Goal: Task Accomplishment & Management: Manage account settings

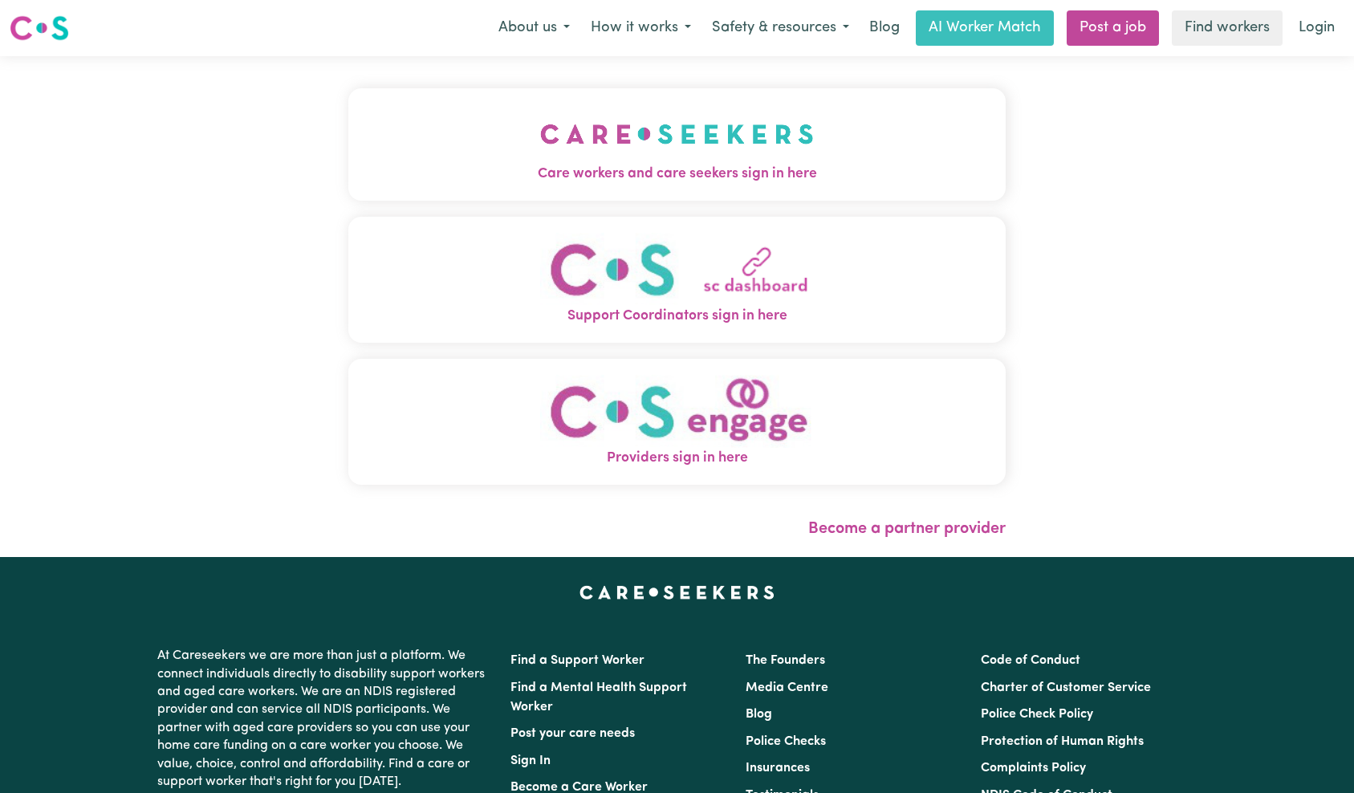
click at [363, 138] on button "Care workers and care seekers sign in here" at bounding box center [677, 144] width 658 height 112
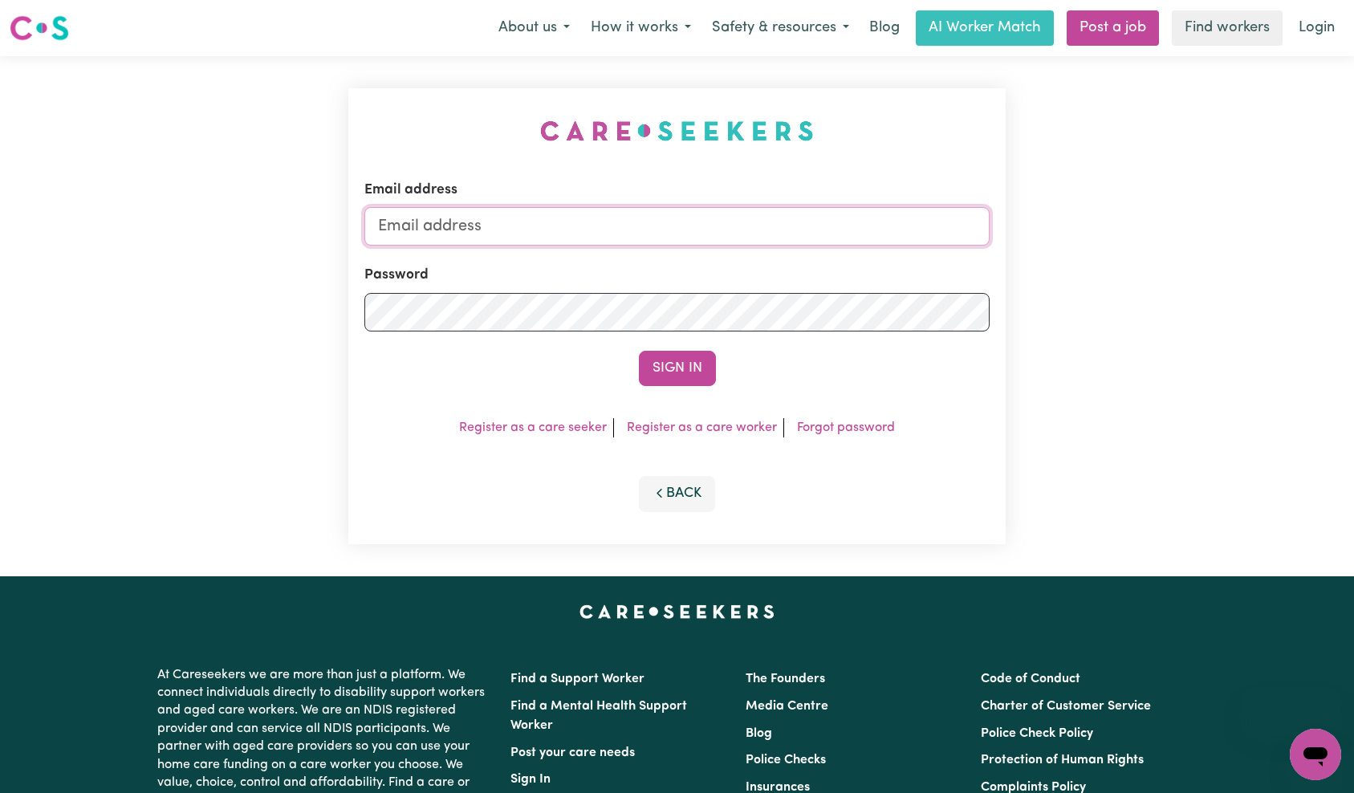
click at [750, 233] on input "Email address" at bounding box center [677, 226] width 626 height 39
type input "techsupport+qaclient1@careseekers.com.au"
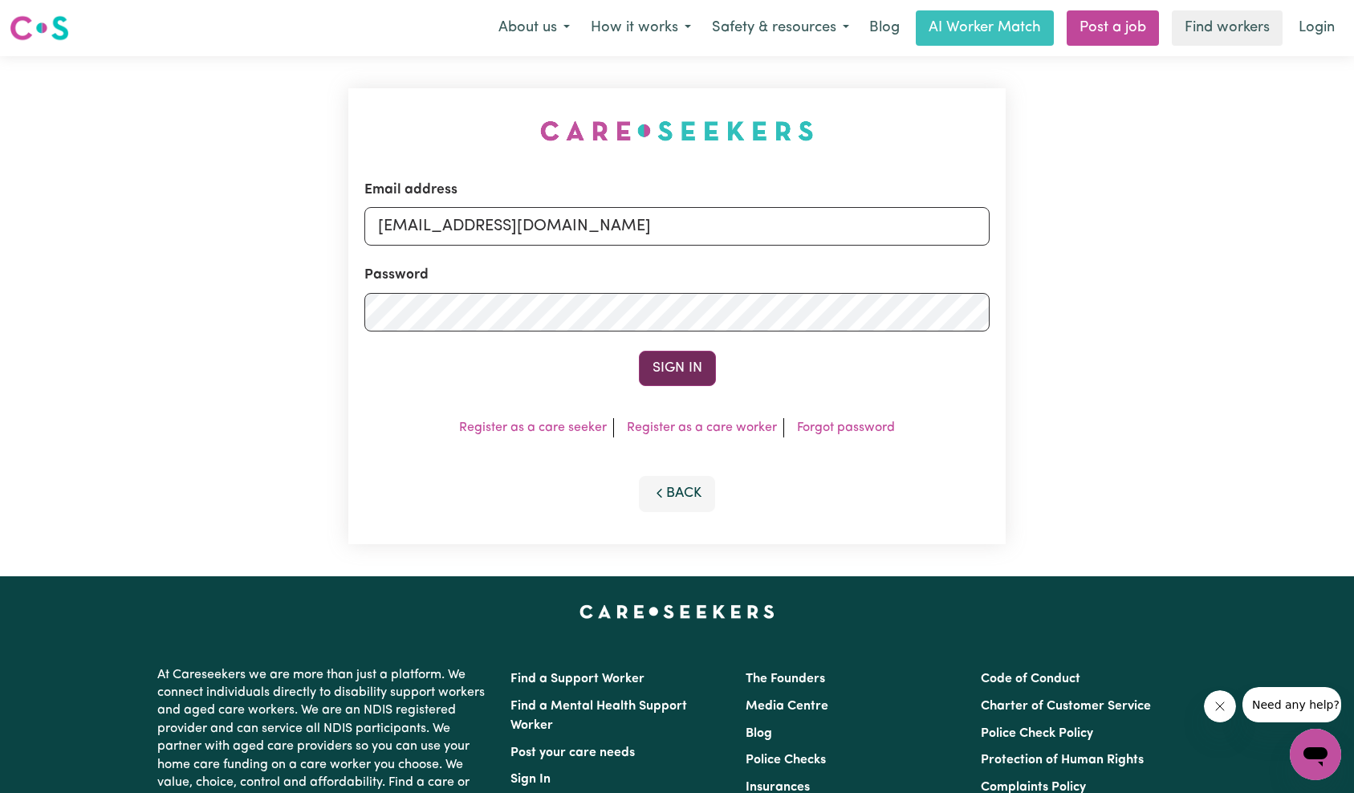
click at [679, 369] on button "Sign In" at bounding box center [677, 368] width 77 height 35
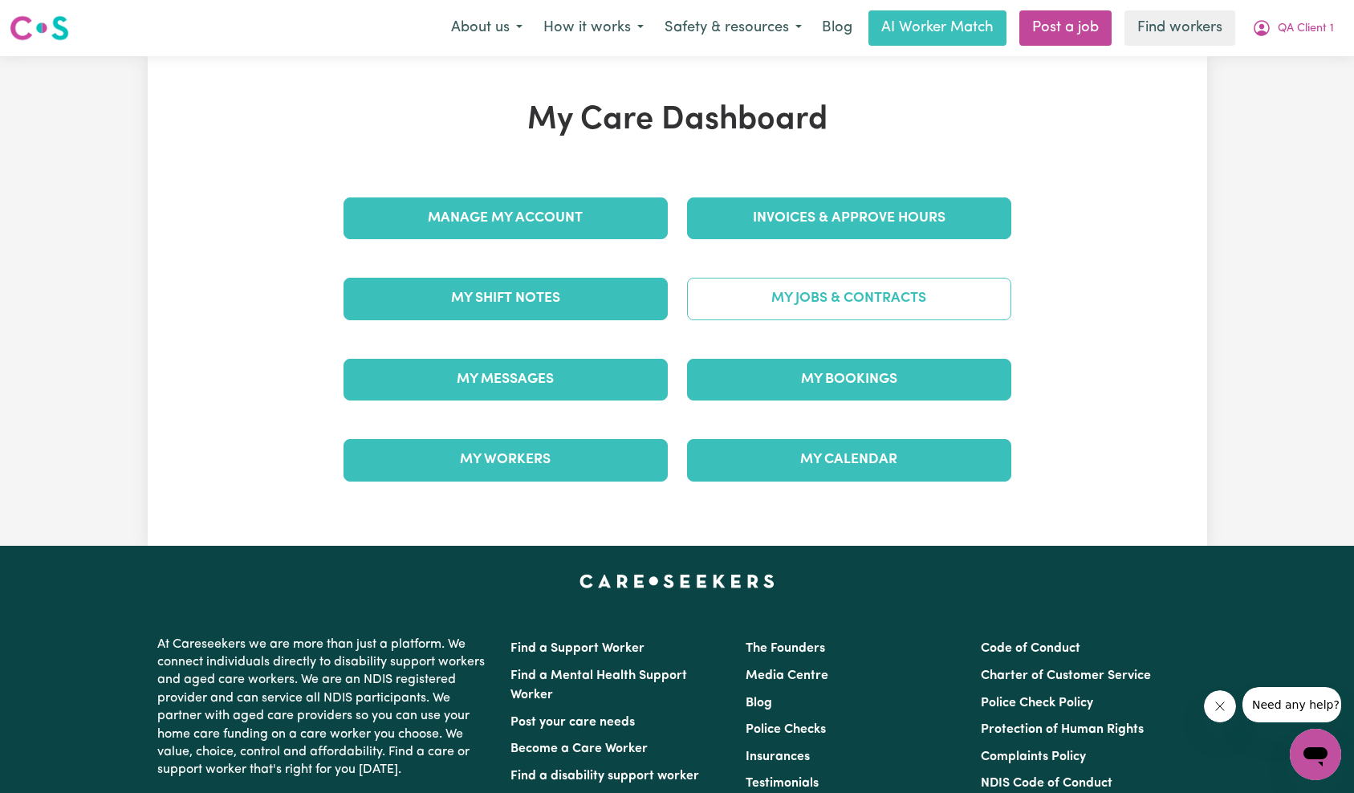
click at [879, 315] on link "My Jobs & Contracts" at bounding box center [849, 299] width 324 height 42
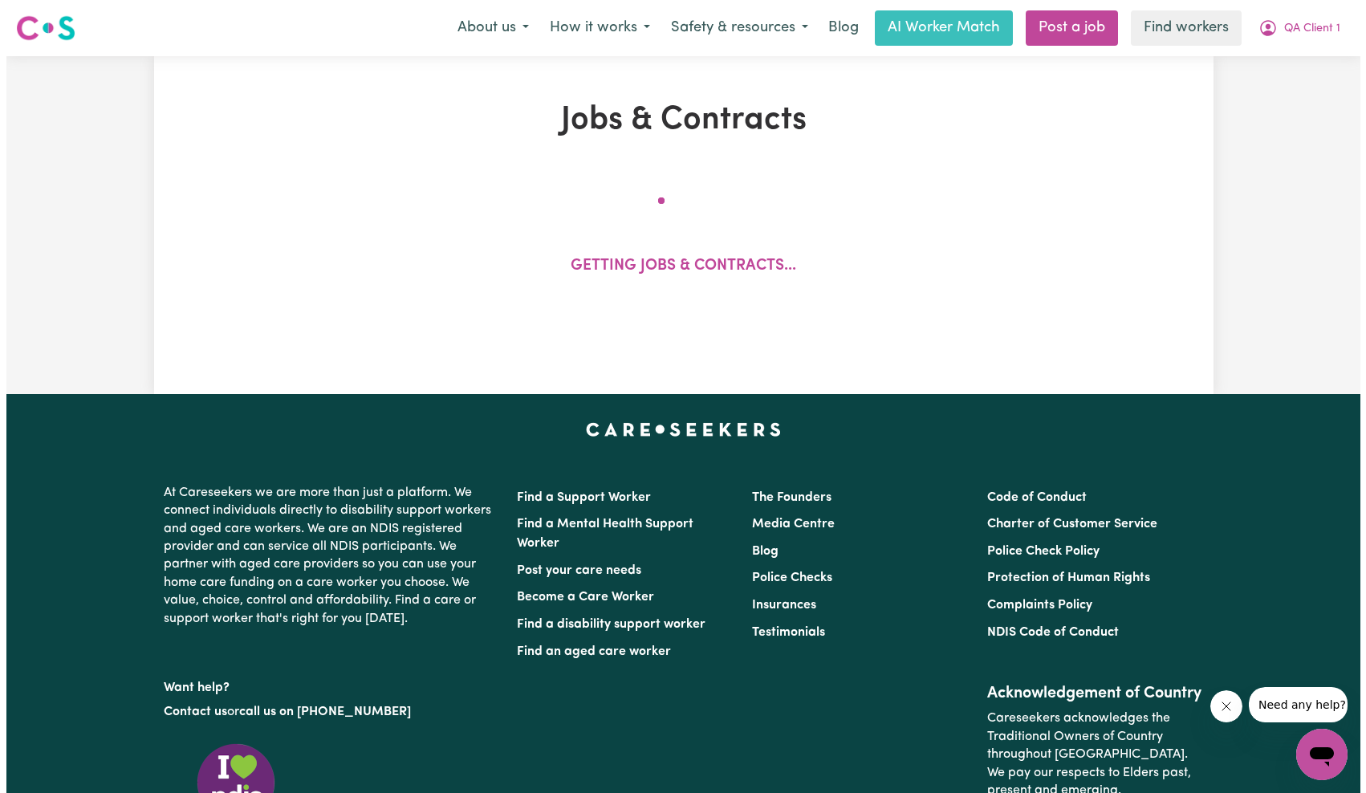
click at [1241, 706] on button "Close message from company" at bounding box center [1225, 706] width 32 height 32
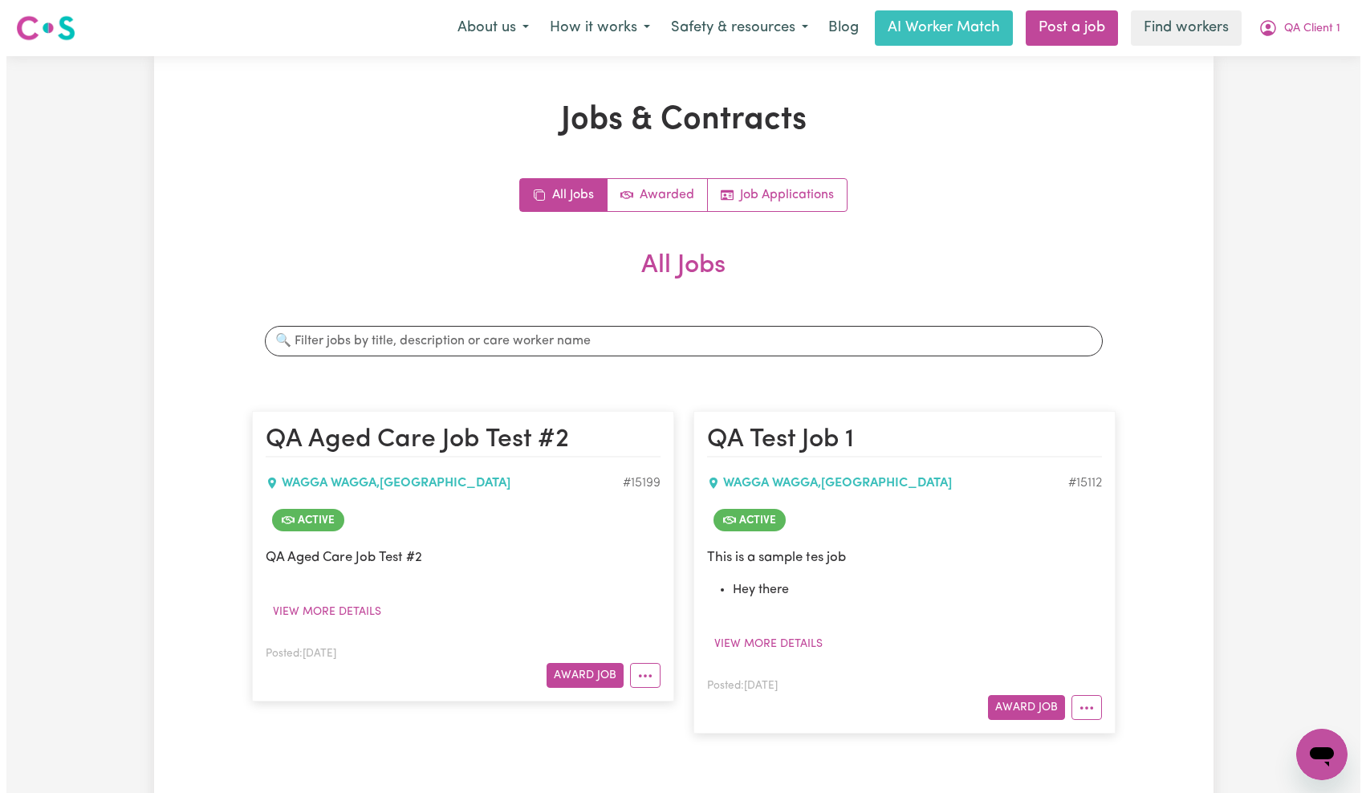
scroll to position [120, 0]
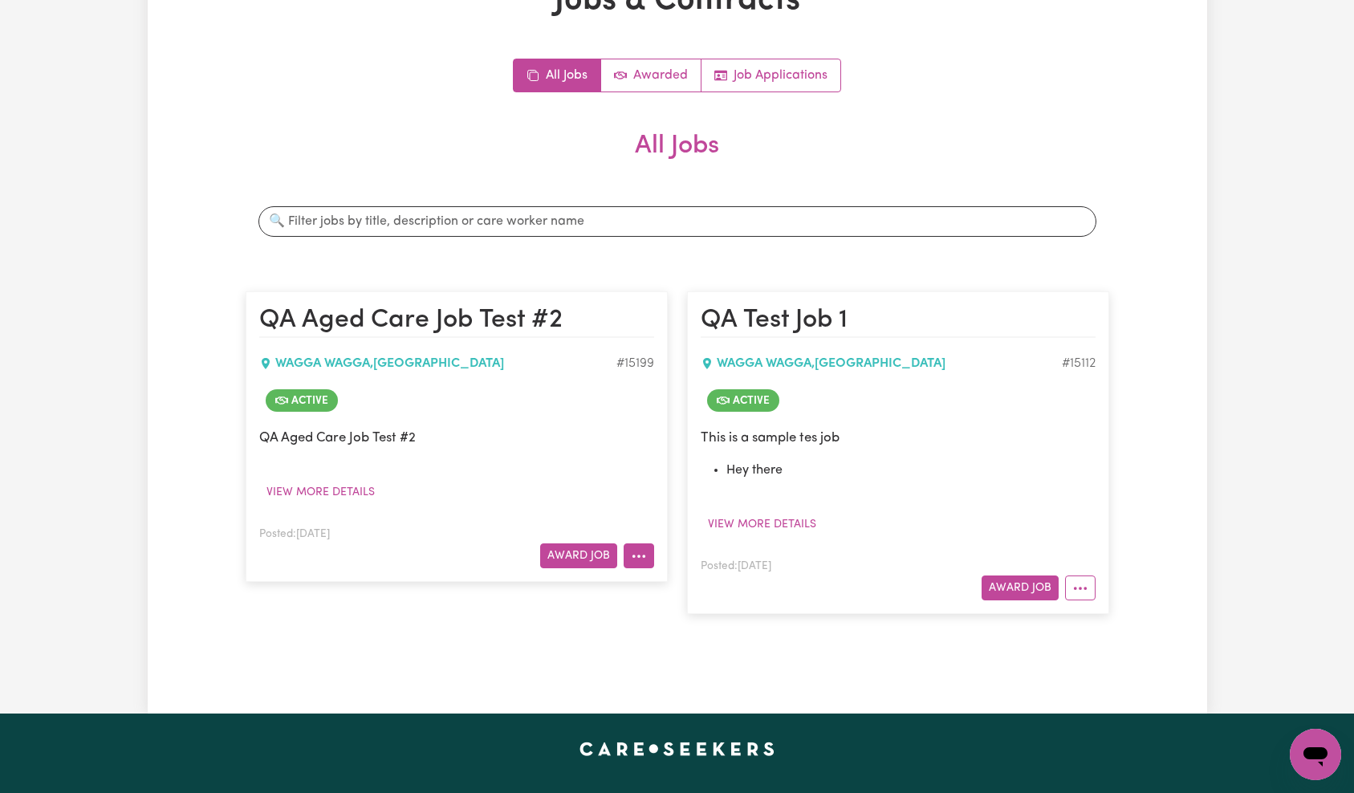
click at [629, 562] on button "More options" at bounding box center [638, 555] width 30 height 25
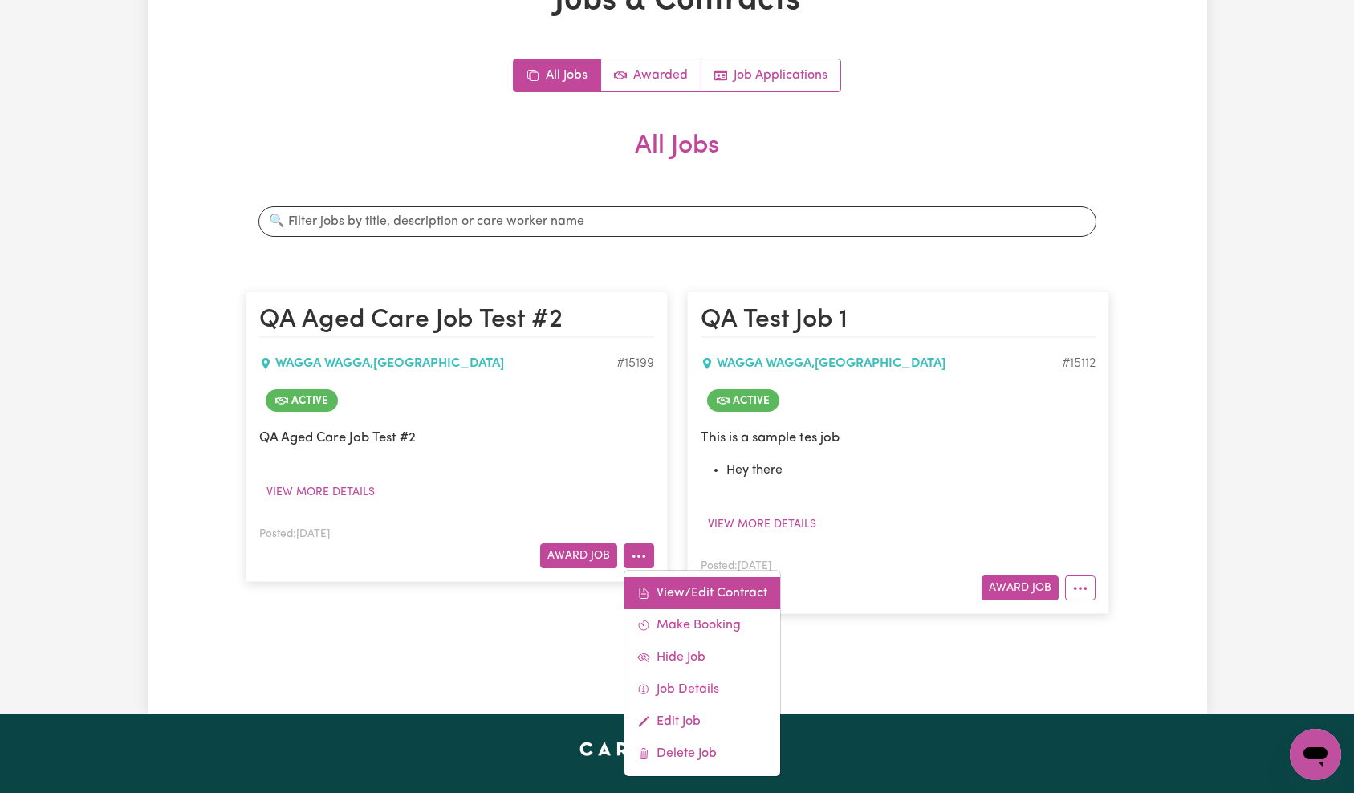
click at [687, 587] on link "View/Edit Contract" at bounding box center [702, 593] width 156 height 32
select select "WEEKDAY_DAYTIME"
select select "ASSISTANCE_SELF_CARE"
select select "ONE"
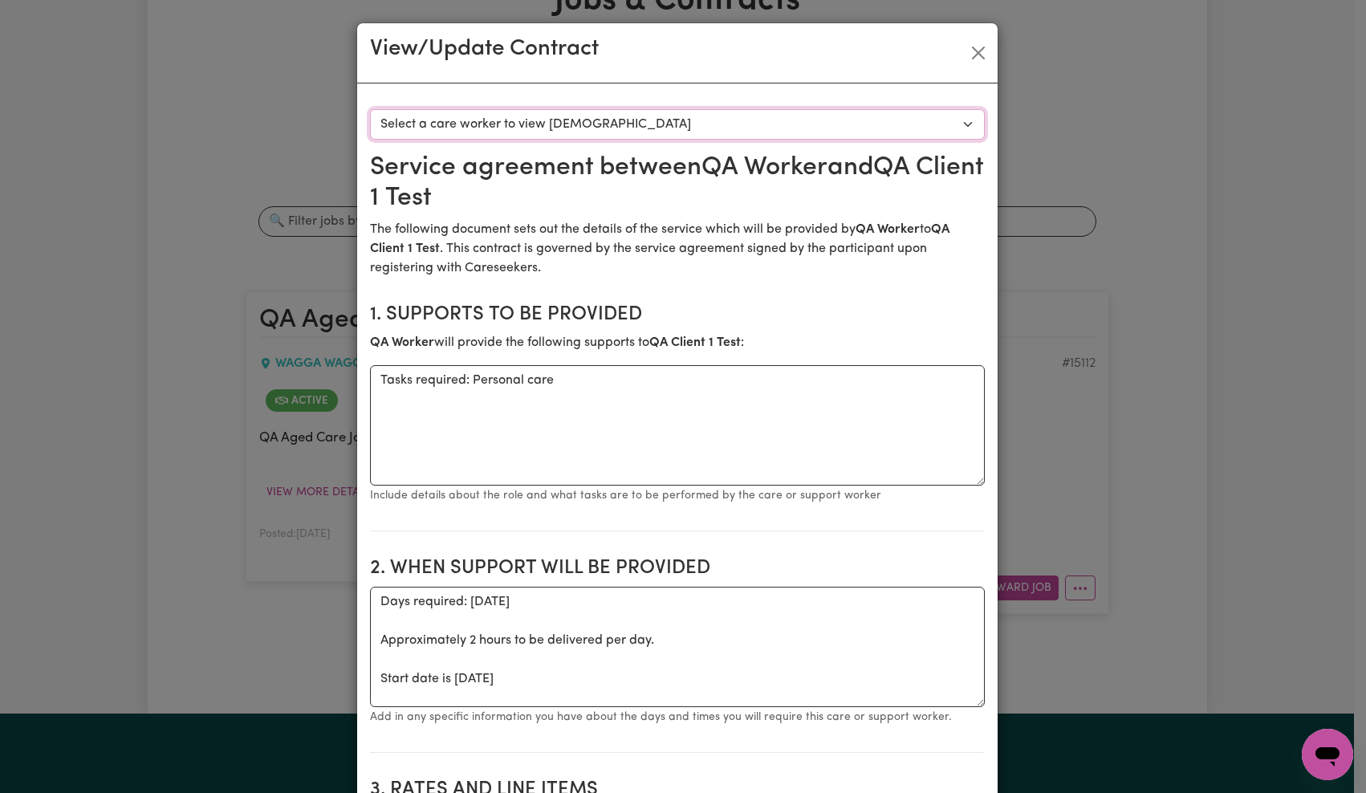
click at [682, 131] on select "Select a care worker to view [DEMOGRAPHIC_DATA] #10666 - QA Worker 1 Test ([DEM…" at bounding box center [677, 124] width 615 height 30
select select "10278"
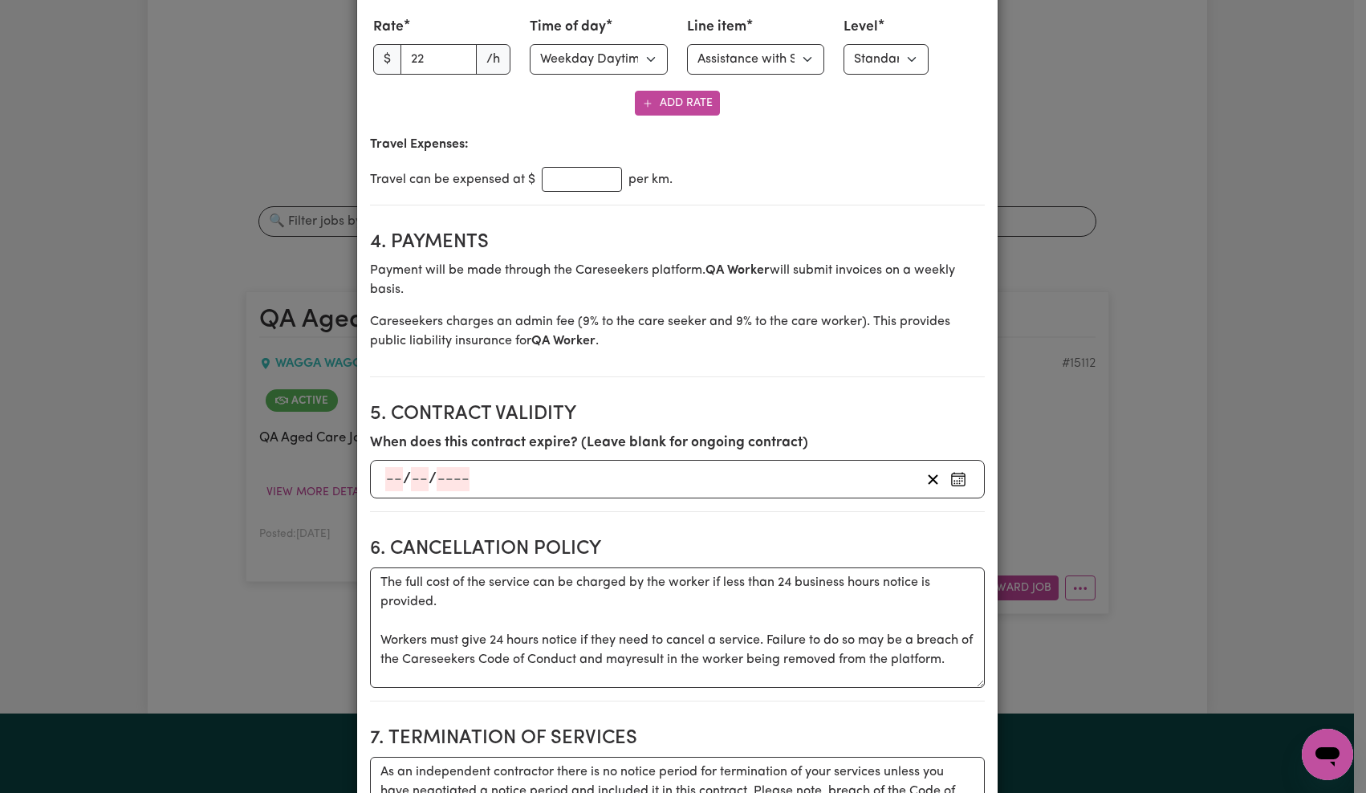
scroll to position [737, 0]
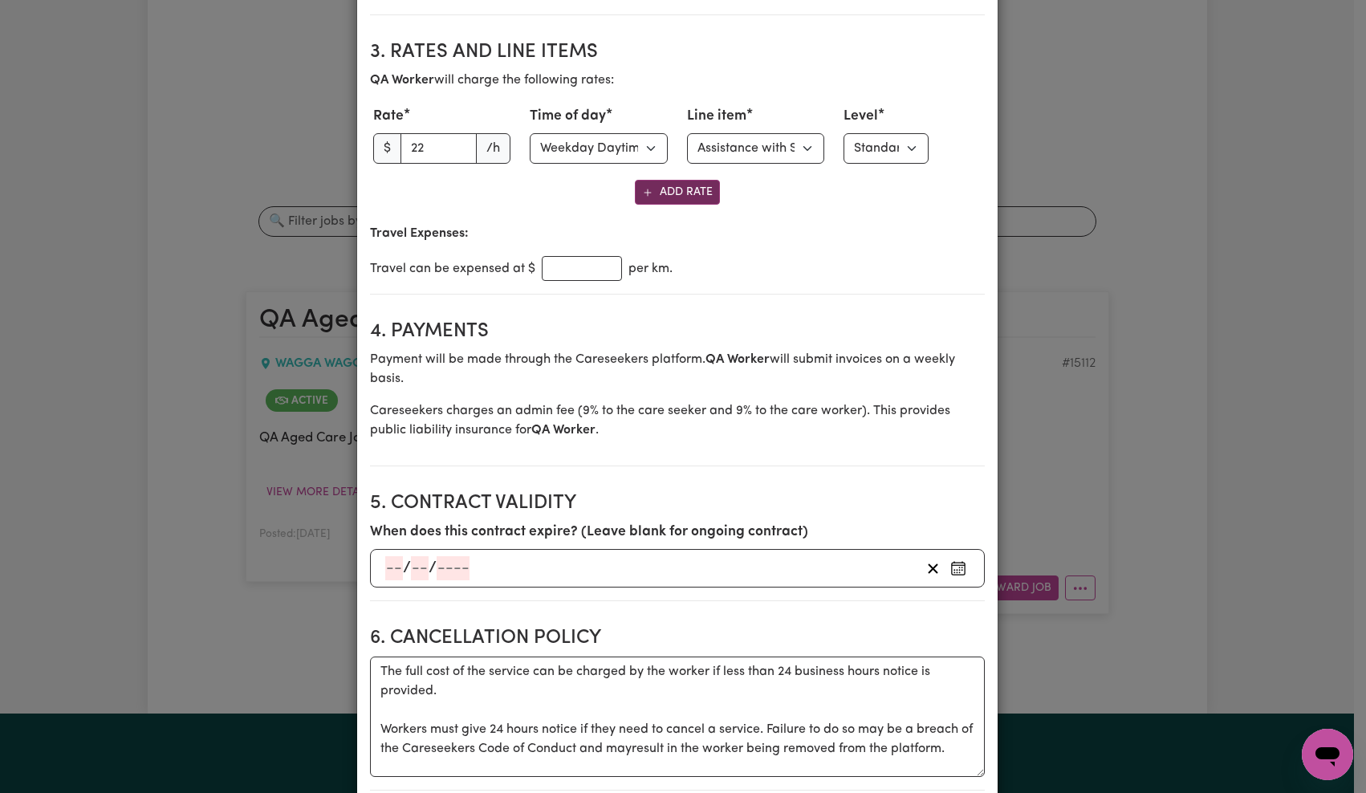
click at [659, 201] on button "Add Rate" at bounding box center [677, 192] width 85 height 25
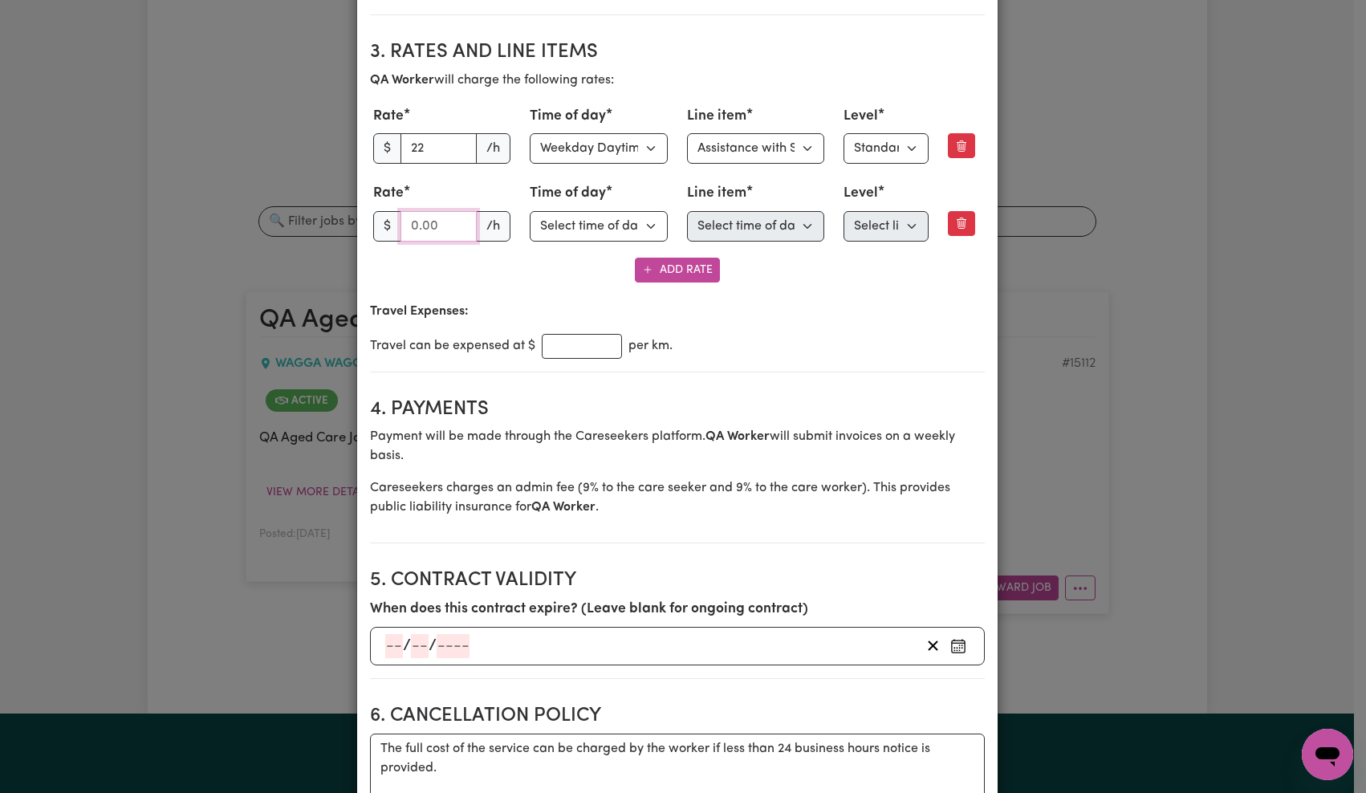
click at [440, 223] on input "number" at bounding box center [438, 226] width 77 height 30
type input "27"
click at [543, 223] on select "Select time of day Weekday Daytime Weekday Evening Saturday Sunday Public Holid…" at bounding box center [599, 226] width 138 height 30
select select "WEEKDAY_EVENING"
click at [772, 227] on select "Select line item Assistance with Self Care Activities Assistance with personal …" at bounding box center [756, 226] width 138 height 30
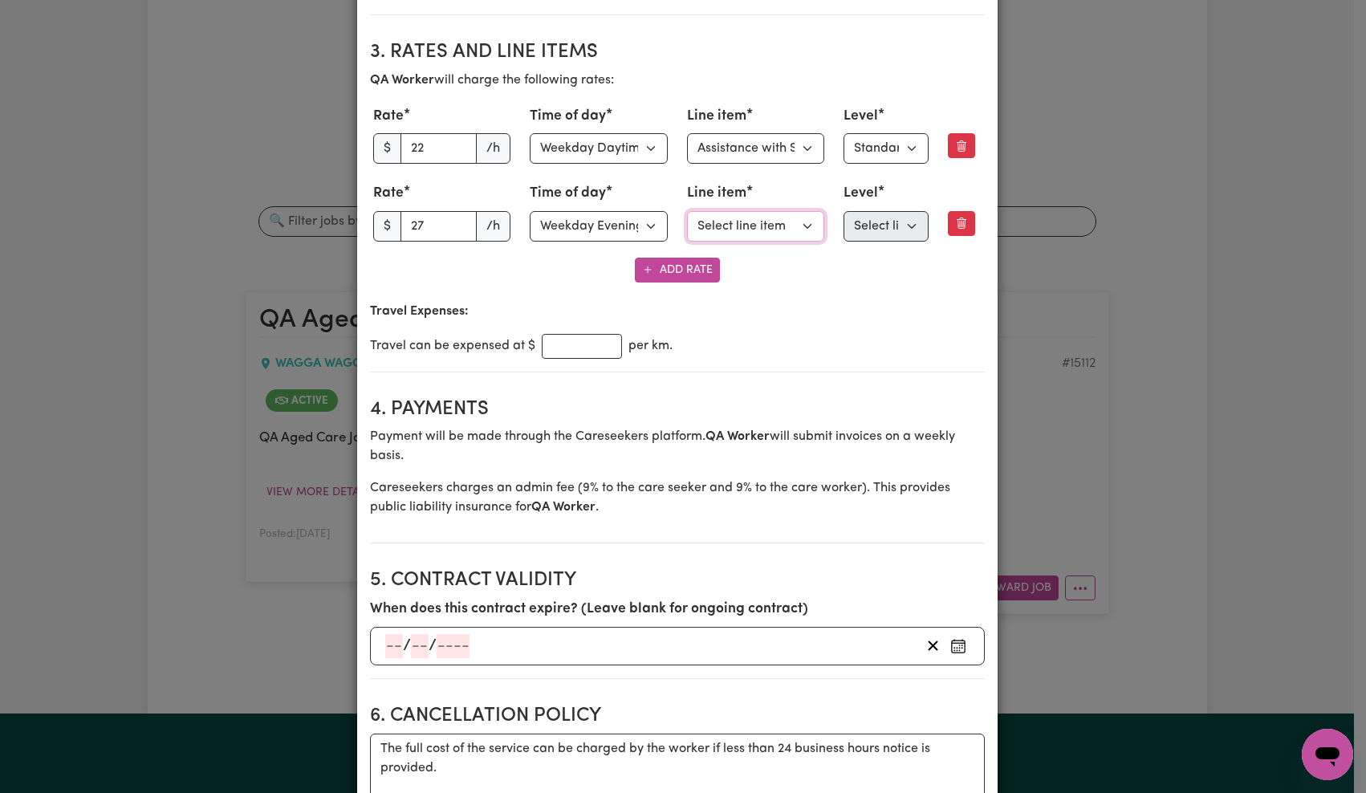
select select "OTHER"
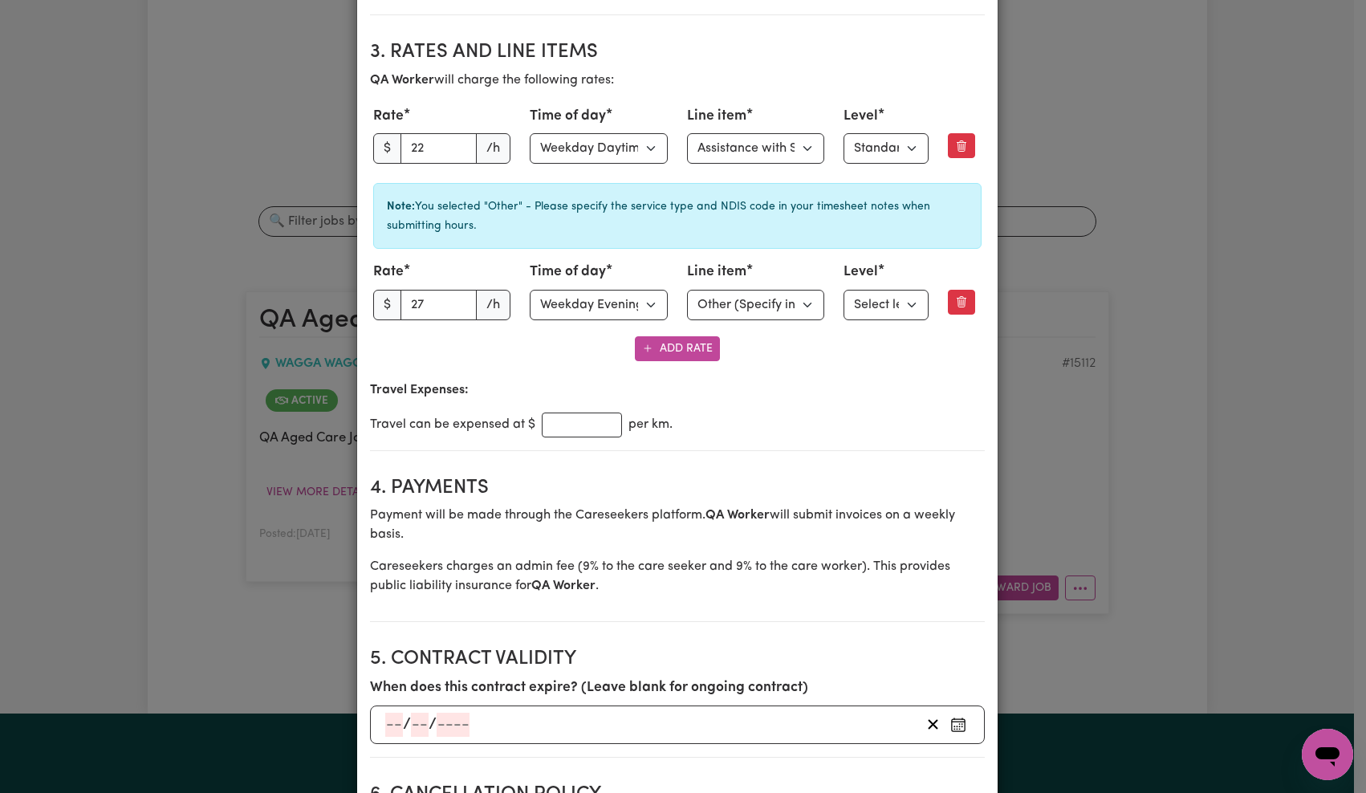
click at [876, 228] on div "Note: You selected "Other" - Please specify the service type and NDIS code in y…" at bounding box center [677, 216] width 608 height 66
click at [878, 284] on div "Level Select level Standard Level 1 High Intensity Level 2" at bounding box center [885, 291] width 85 height 58
click at [874, 304] on select "Select level Standard Level 1 High Intensity Level 2" at bounding box center [885, 305] width 85 height 30
select select "TWO"
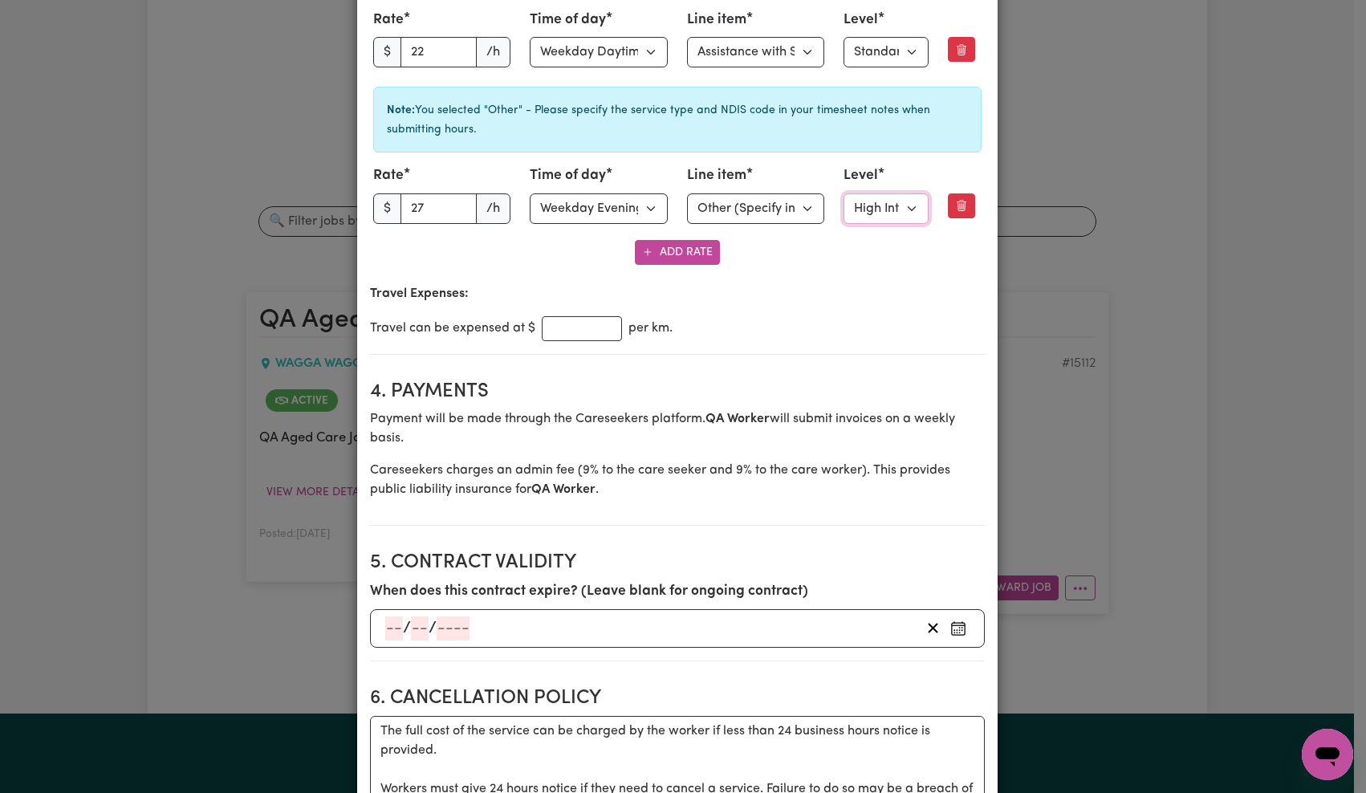
scroll to position [916, 0]
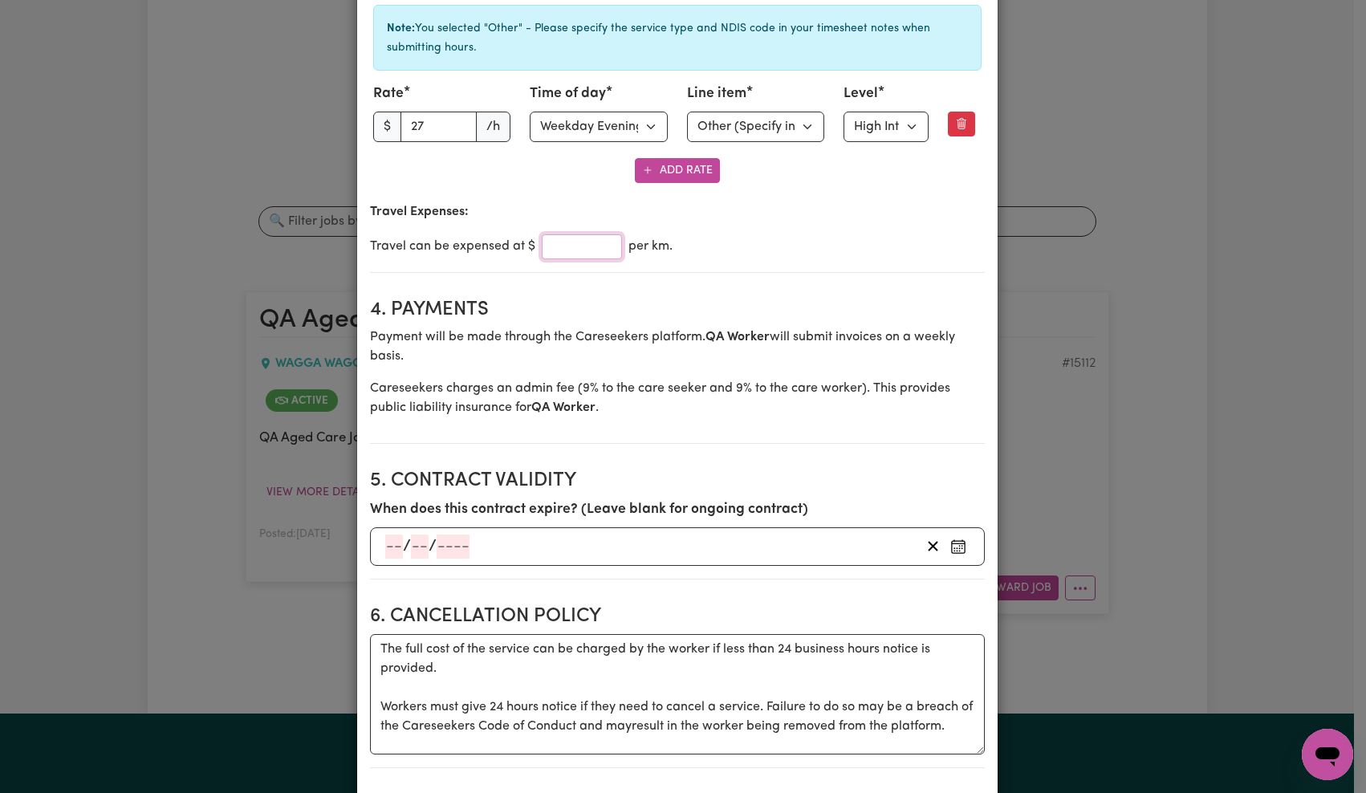
click at [571, 243] on input "number" at bounding box center [582, 246] width 80 height 25
type input "2"
click at [871, 257] on div "Travel can be expensed at $ 2 per km." at bounding box center [677, 246] width 615 height 25
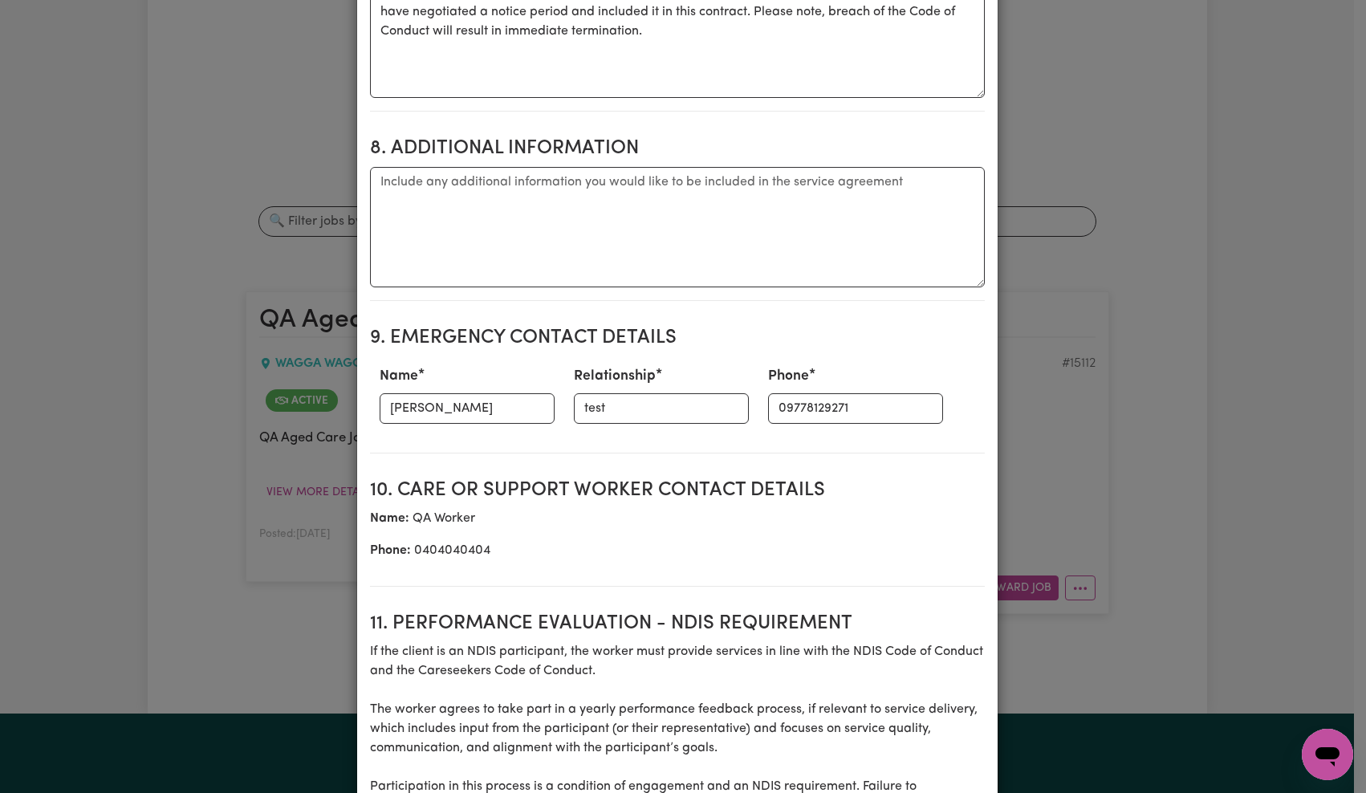
scroll to position [2205, 0]
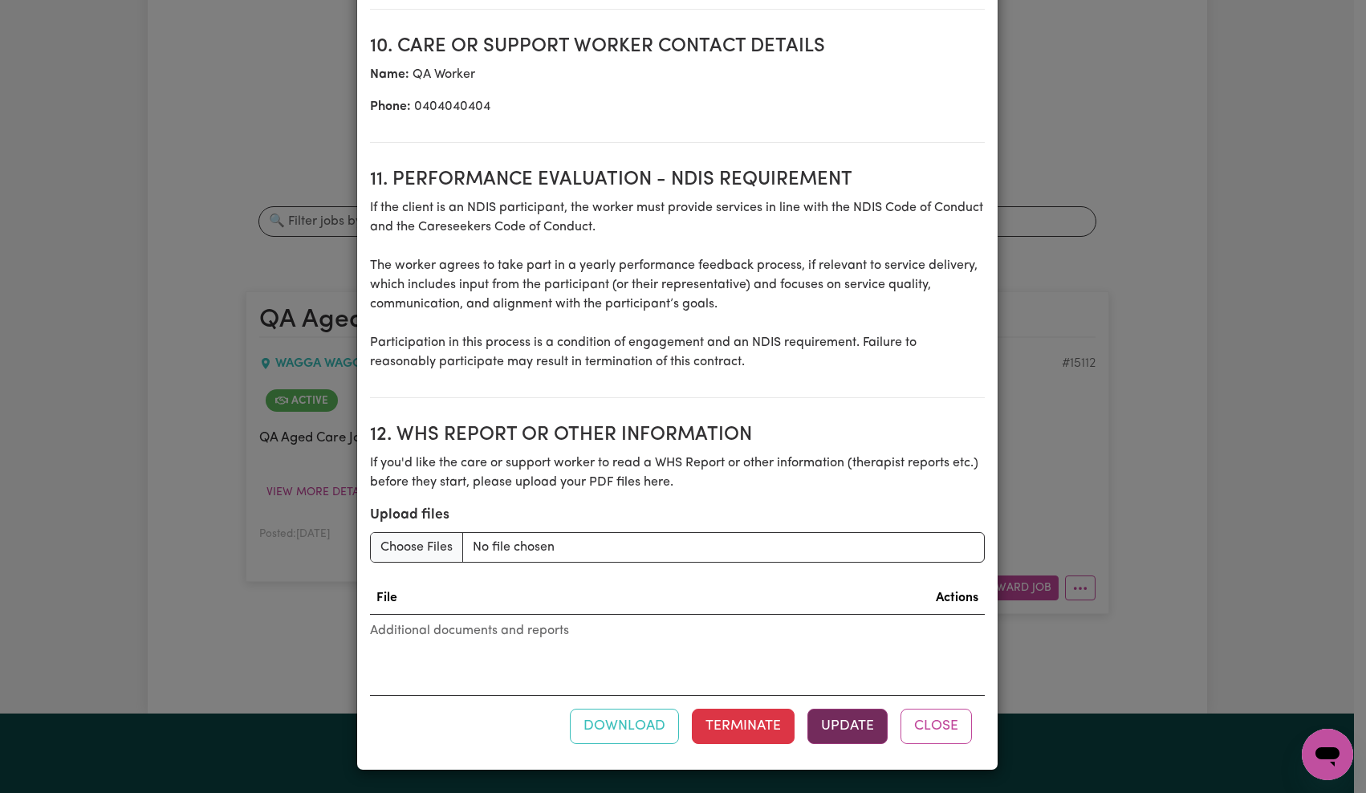
click at [829, 726] on button "Update" at bounding box center [847, 726] width 80 height 35
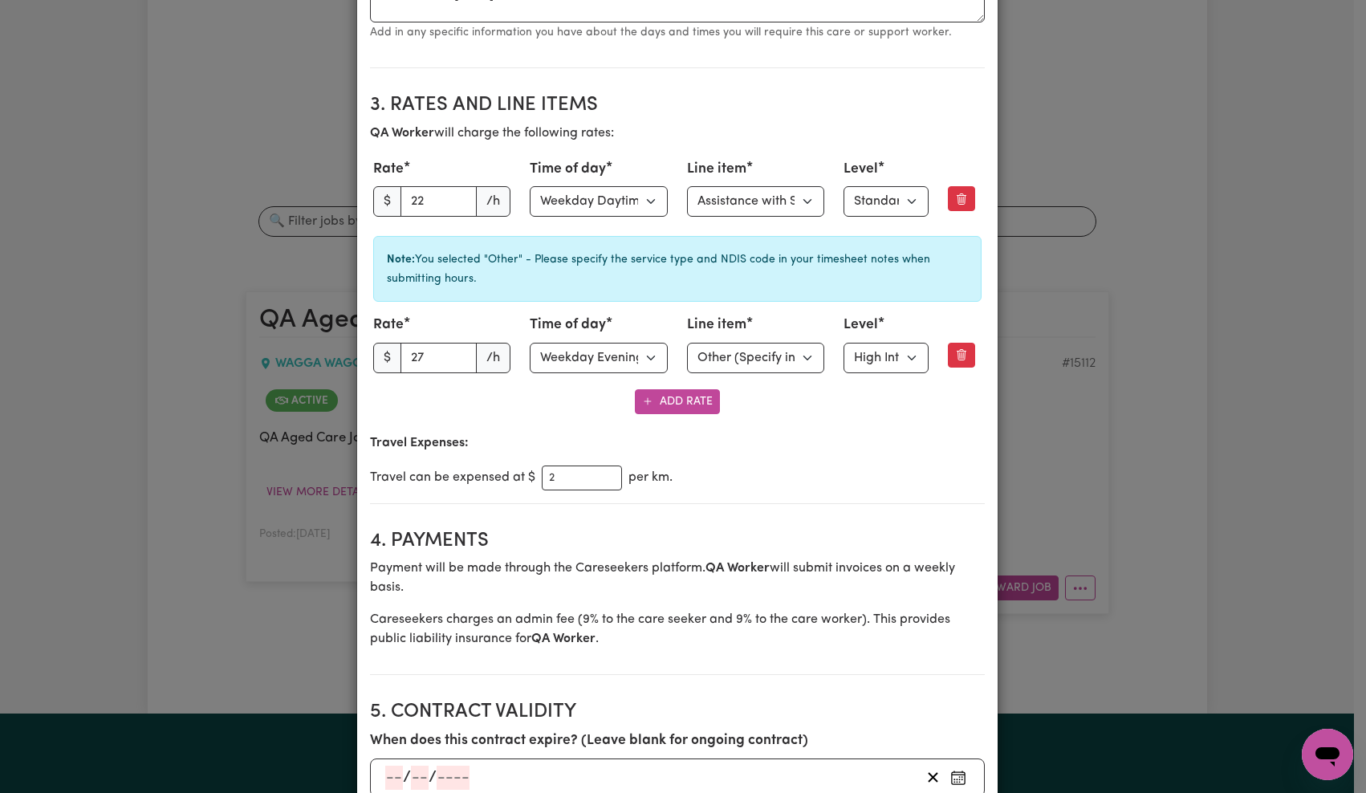
scroll to position [0, 0]
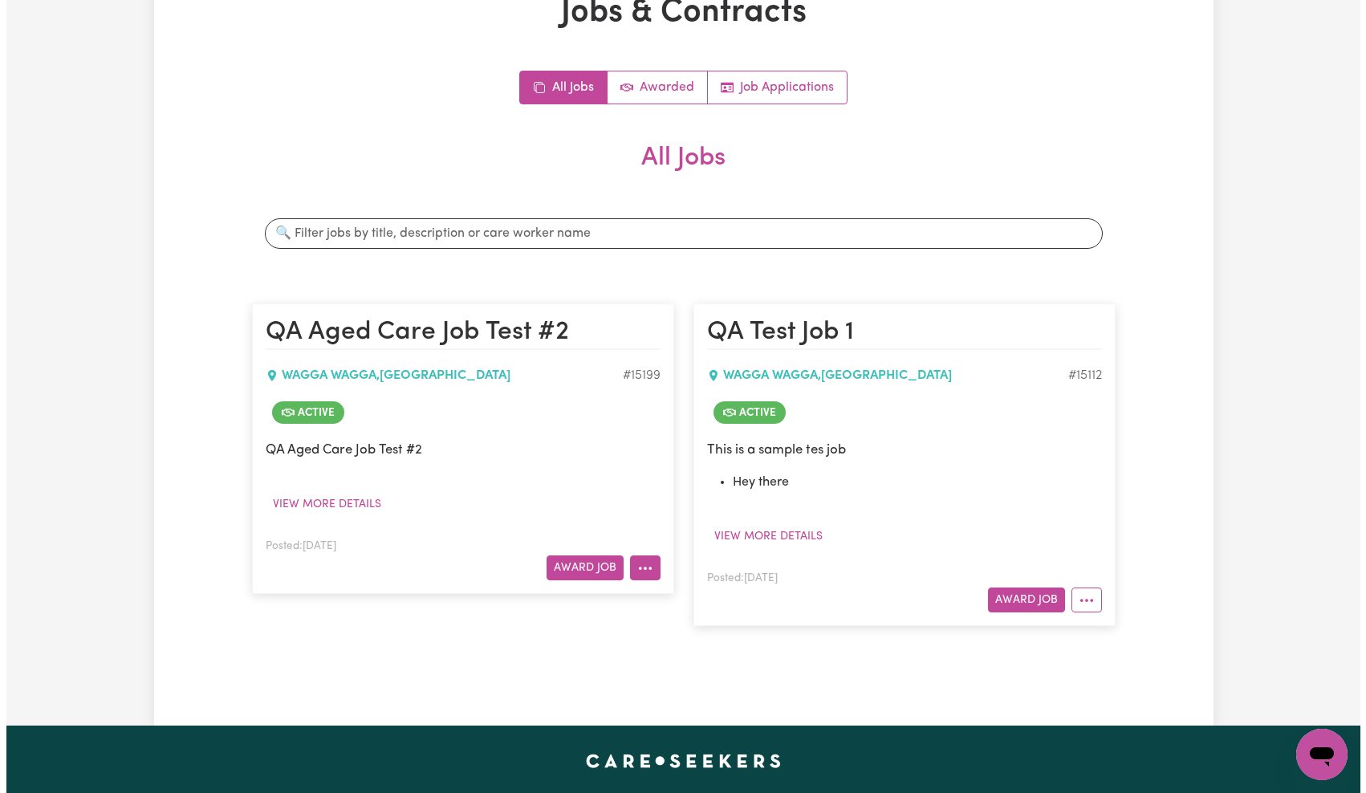
scroll to position [273, 0]
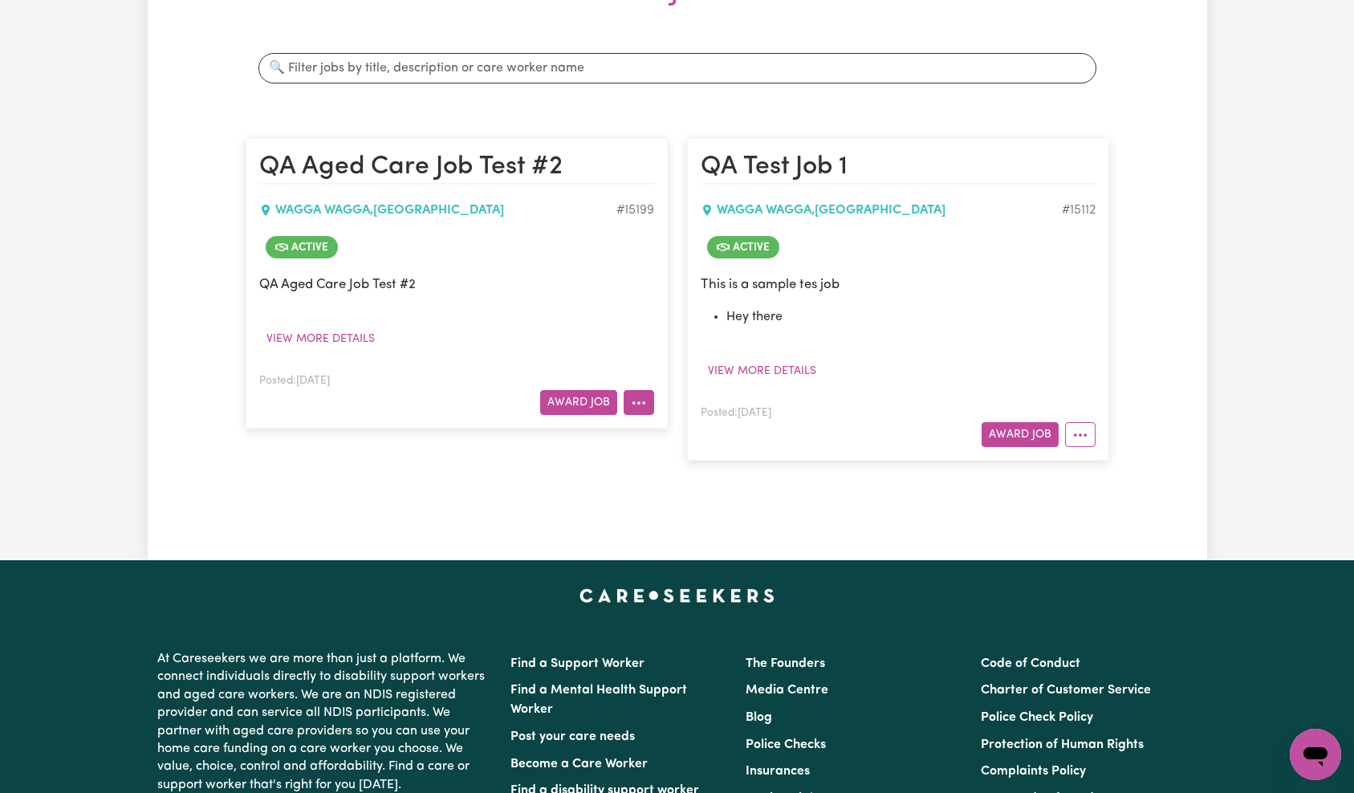
click at [641, 412] on button "More options" at bounding box center [638, 402] width 30 height 25
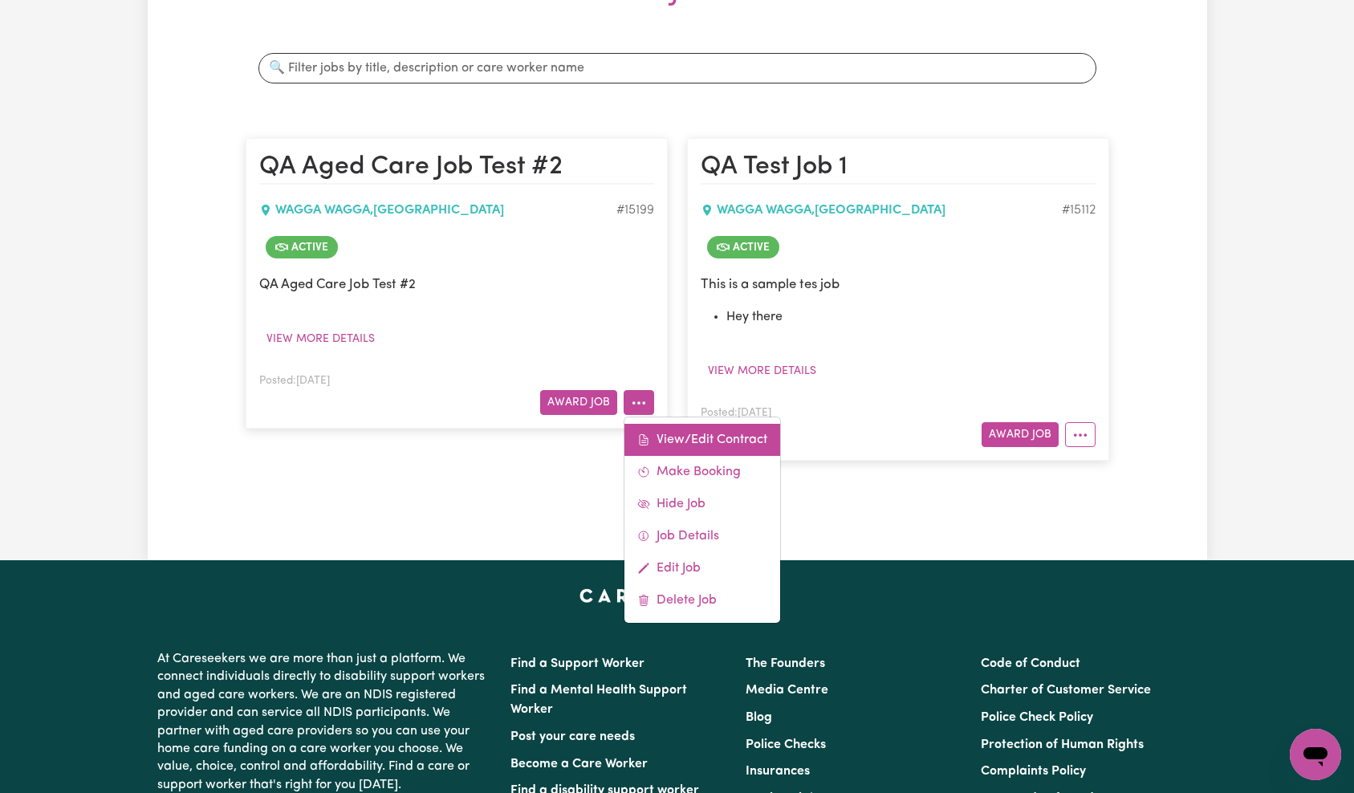
click at [678, 434] on link "View/Edit Contract" at bounding box center [702, 440] width 156 height 32
select select "WEEKDAY_DAYTIME"
select select "ASSISTANCE_SELF_CARE"
select select "ONE"
select select "WEEKDAY_EVENING"
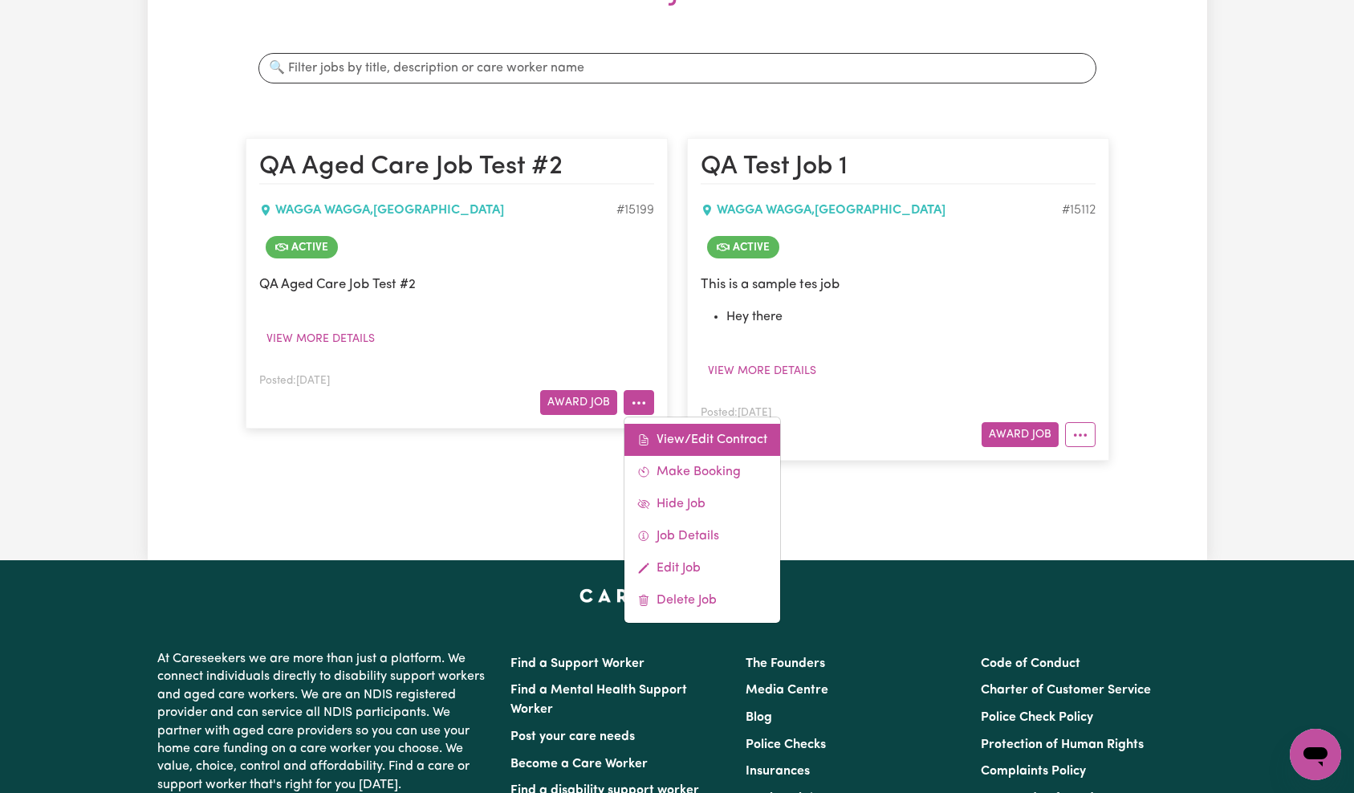
select select "OTHER"
select select "TWO"
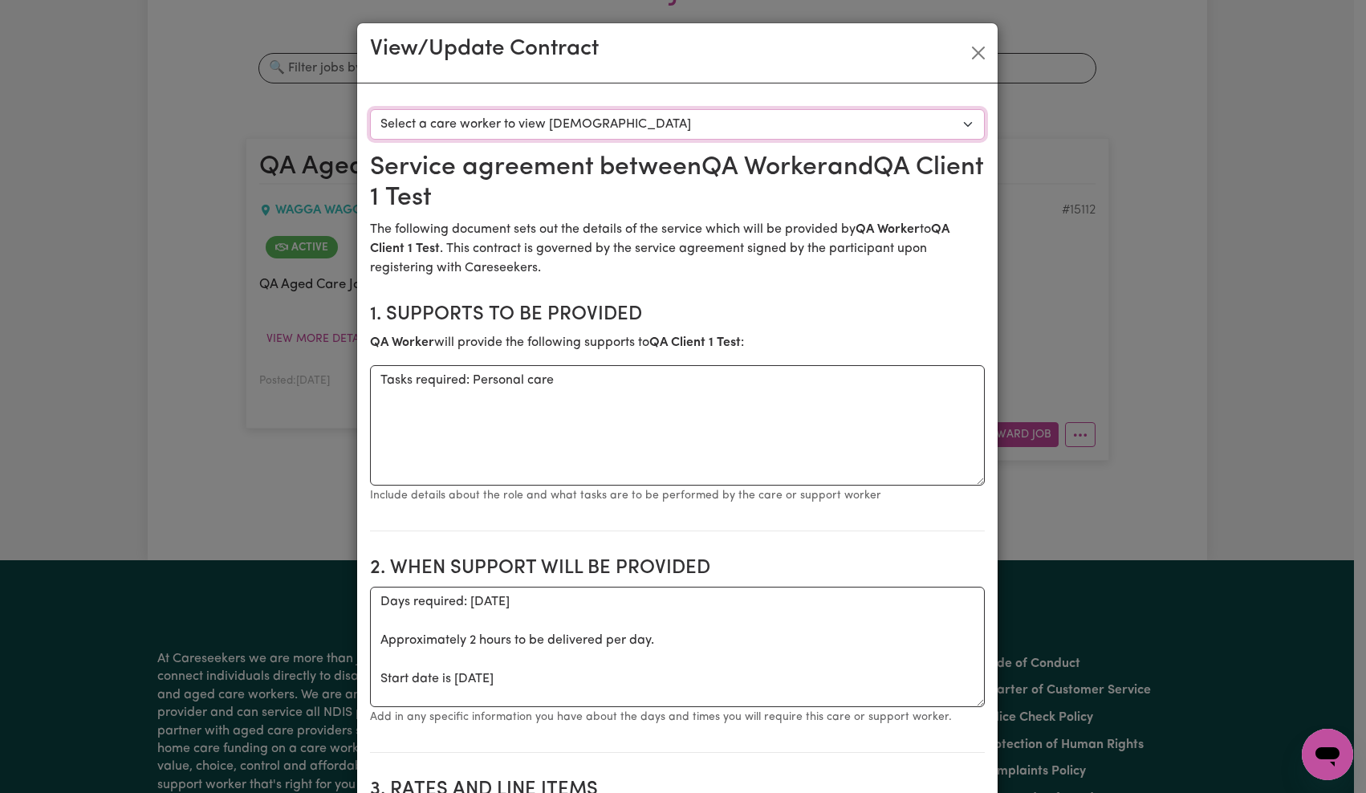
click at [717, 129] on select "Select a care worker to view [DEMOGRAPHIC_DATA] #10666 - QA Worker 1 Test ([DEM…" at bounding box center [677, 124] width 615 height 30
select select "10278"
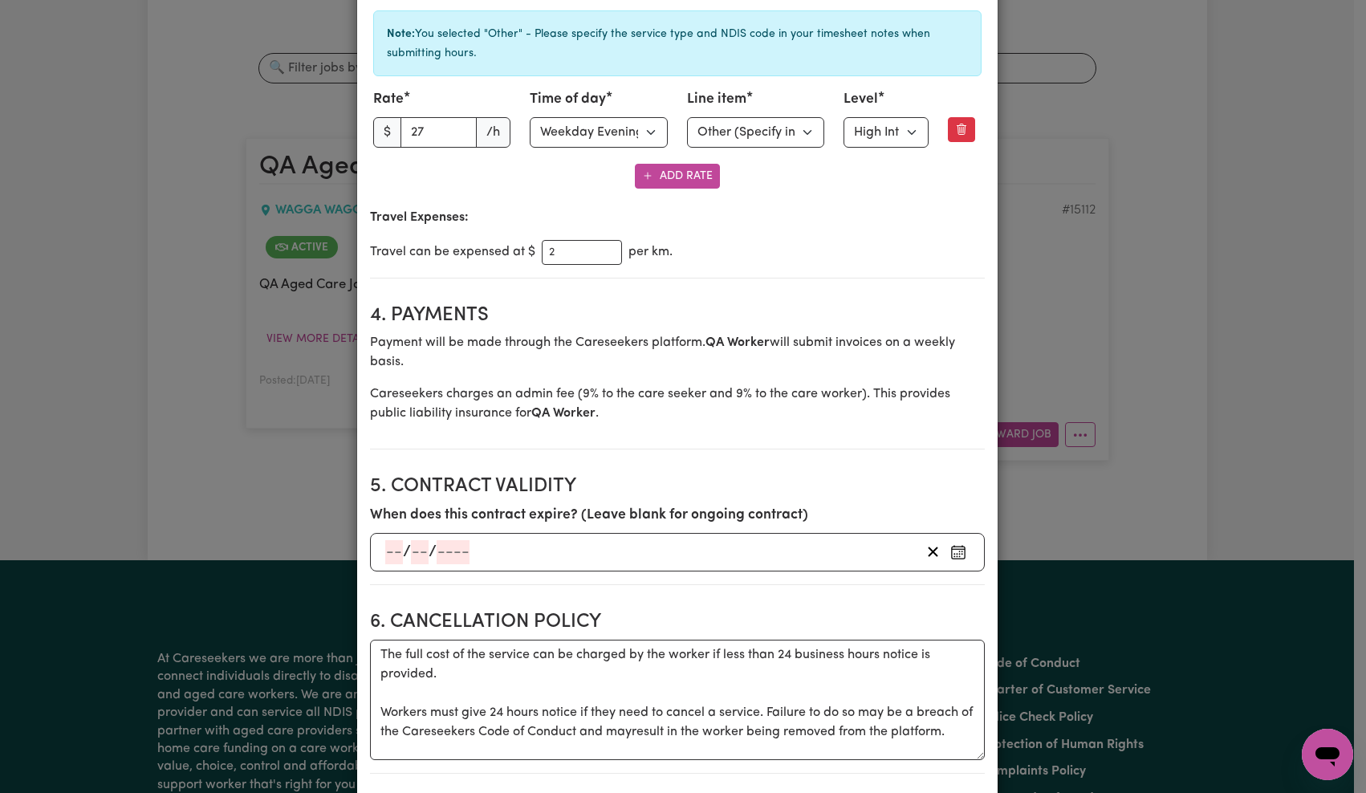
scroll to position [0, 0]
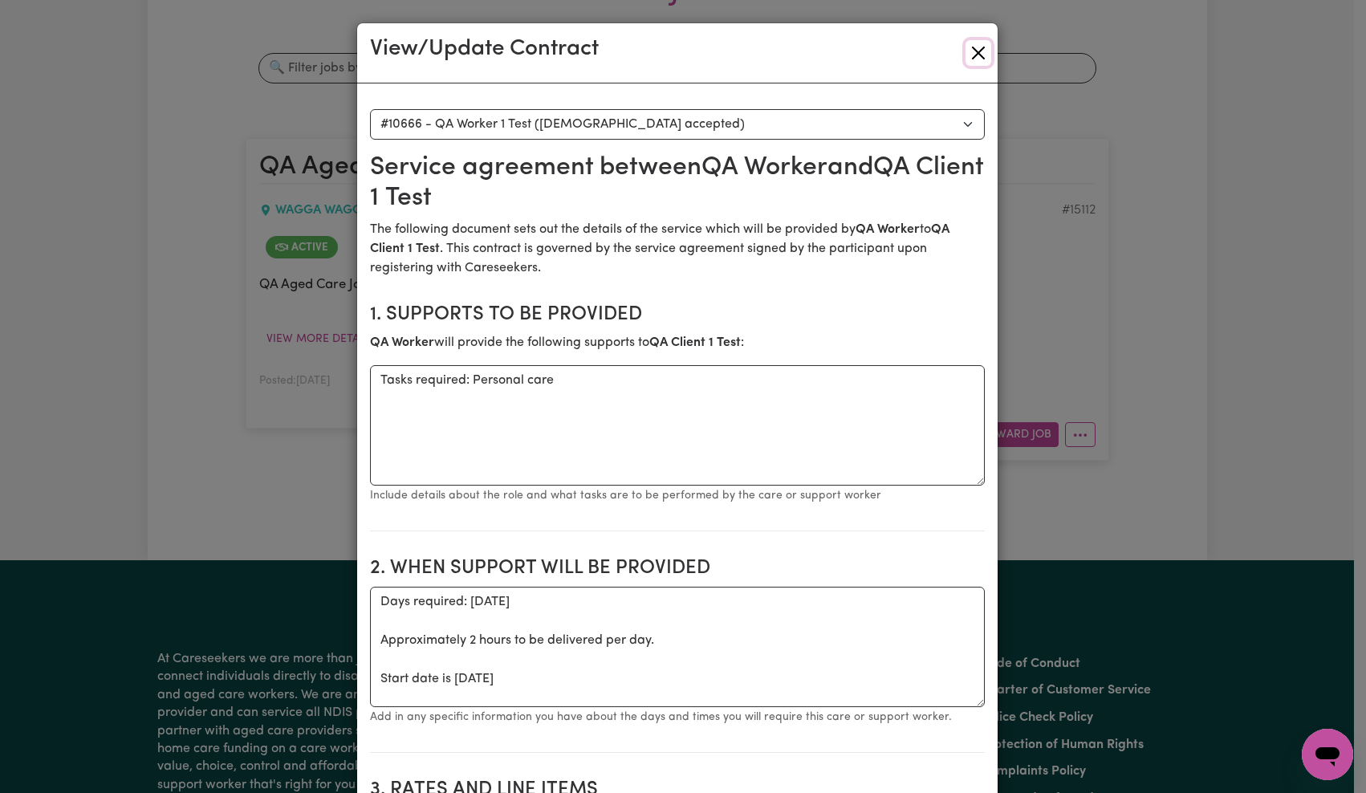
click at [974, 60] on button "Close" at bounding box center [978, 53] width 26 height 26
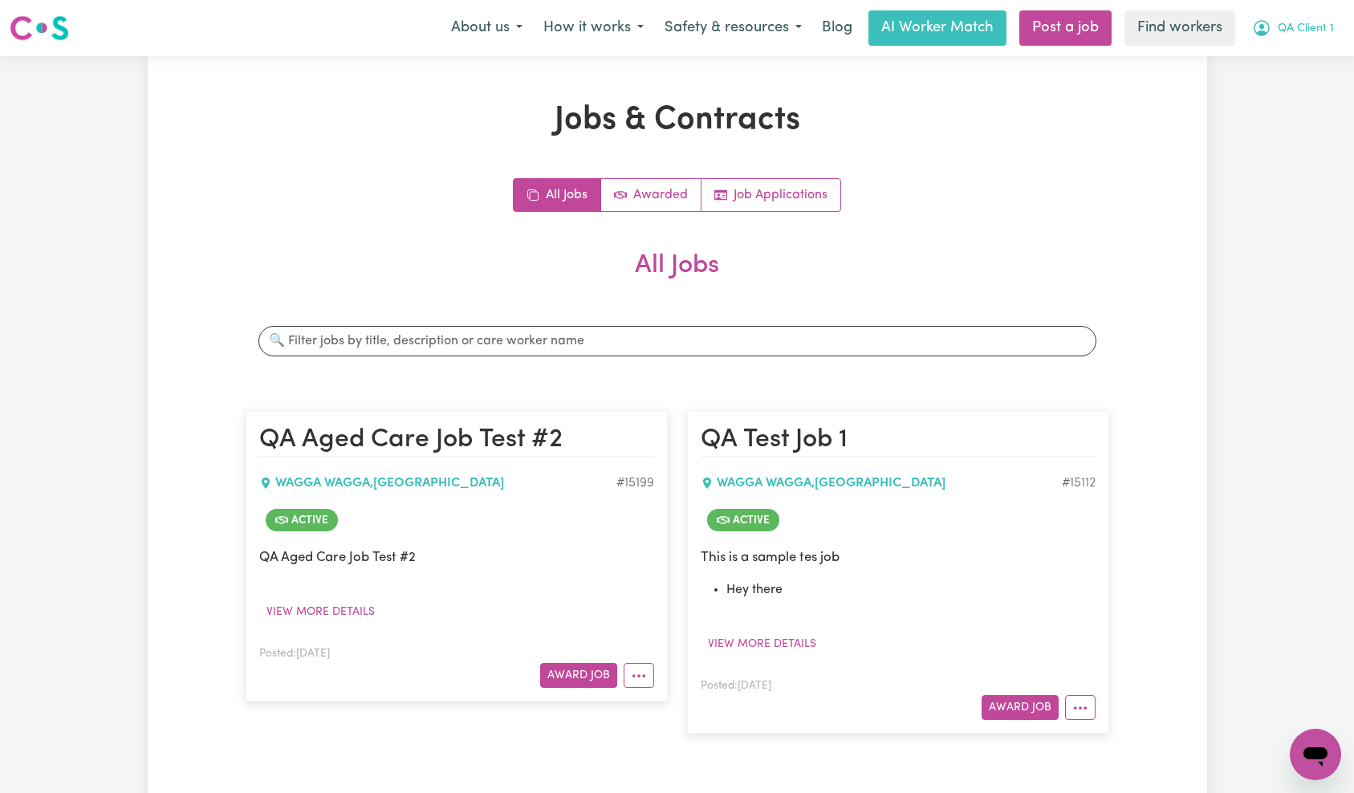
click at [1324, 39] on button "QA Client 1" at bounding box center [1292, 28] width 103 height 34
click at [1297, 98] on link "Logout" at bounding box center [1279, 92] width 127 height 30
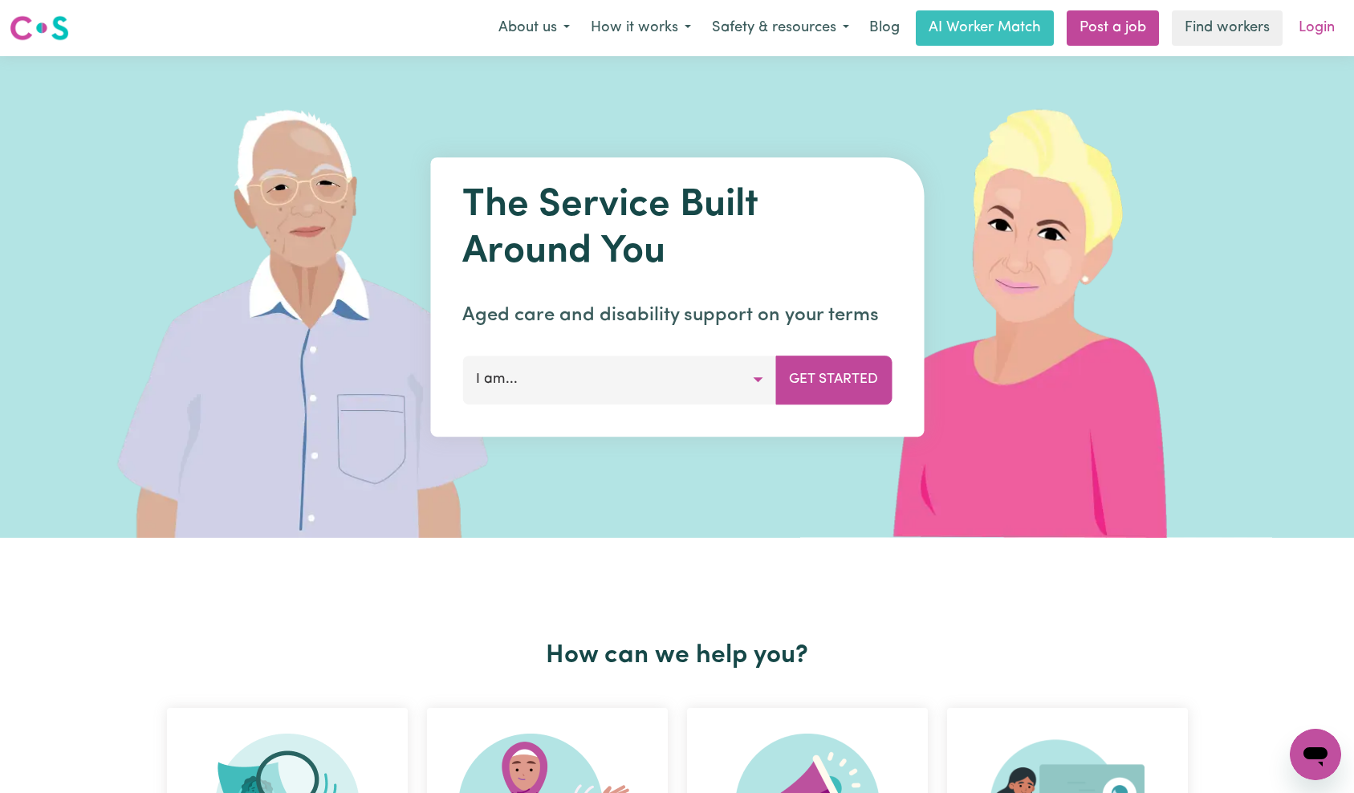
click at [1307, 39] on link "Login" at bounding box center [1316, 27] width 55 height 35
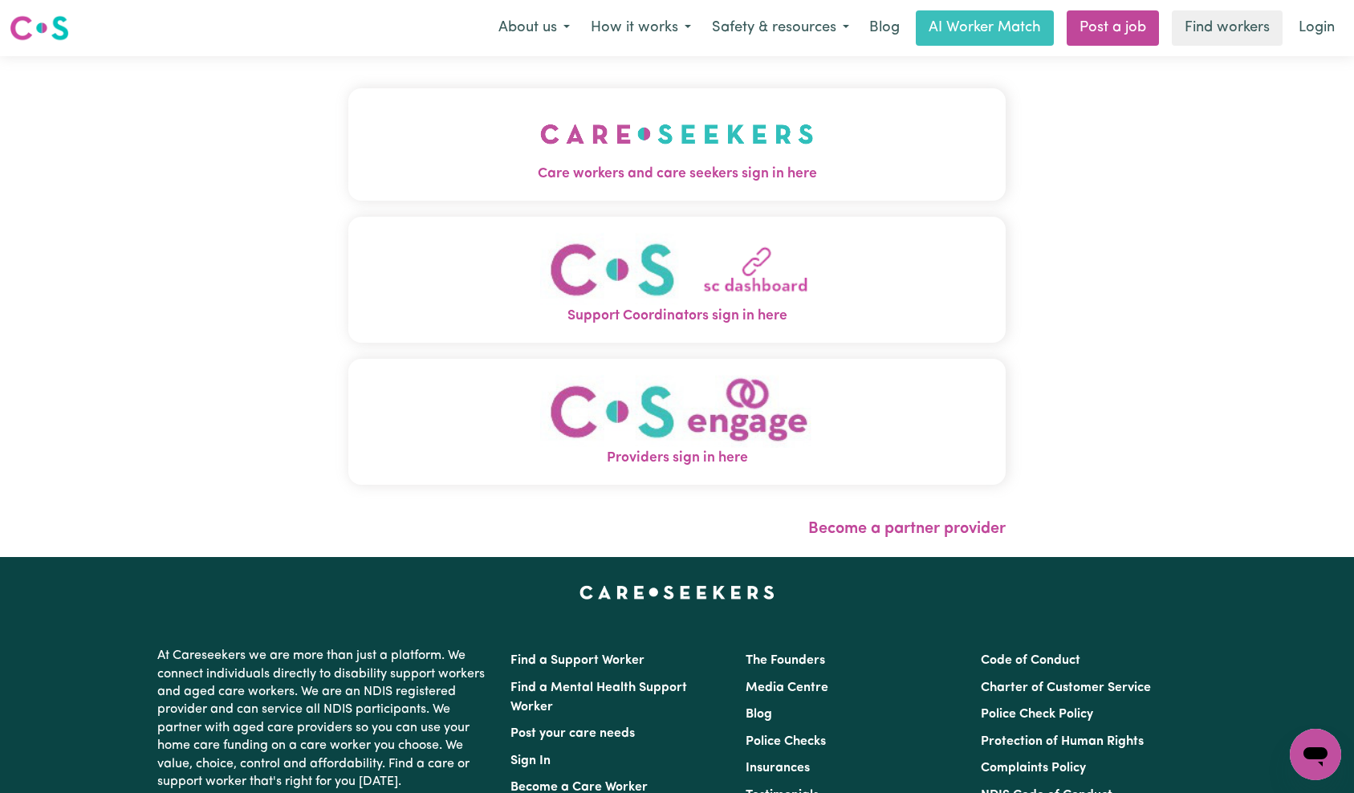
click at [348, 138] on button "Care workers and care seekers sign in here" at bounding box center [677, 144] width 658 height 112
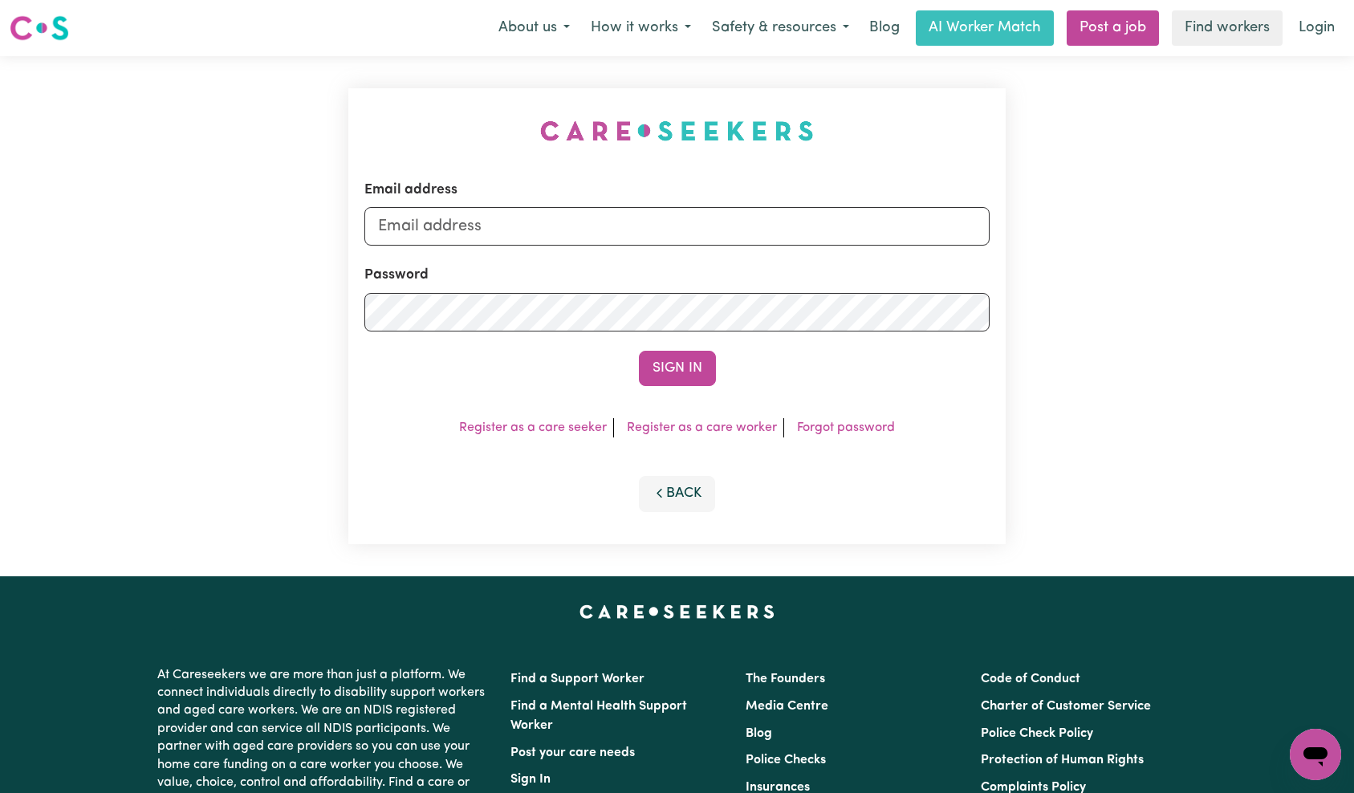
click at [692, 251] on form "Email address Password Sign In" at bounding box center [677, 283] width 626 height 206
click at [697, 228] on input "Email address" at bounding box center [677, 226] width 626 height 39
type input "[EMAIL_ADDRESS][DOMAIN_NAME]"
click at [671, 384] on div "Sign In" at bounding box center [677, 368] width 626 height 35
click at [673, 381] on button "Sign In" at bounding box center [677, 368] width 77 height 35
